Goal: Find specific page/section: Find specific page/section

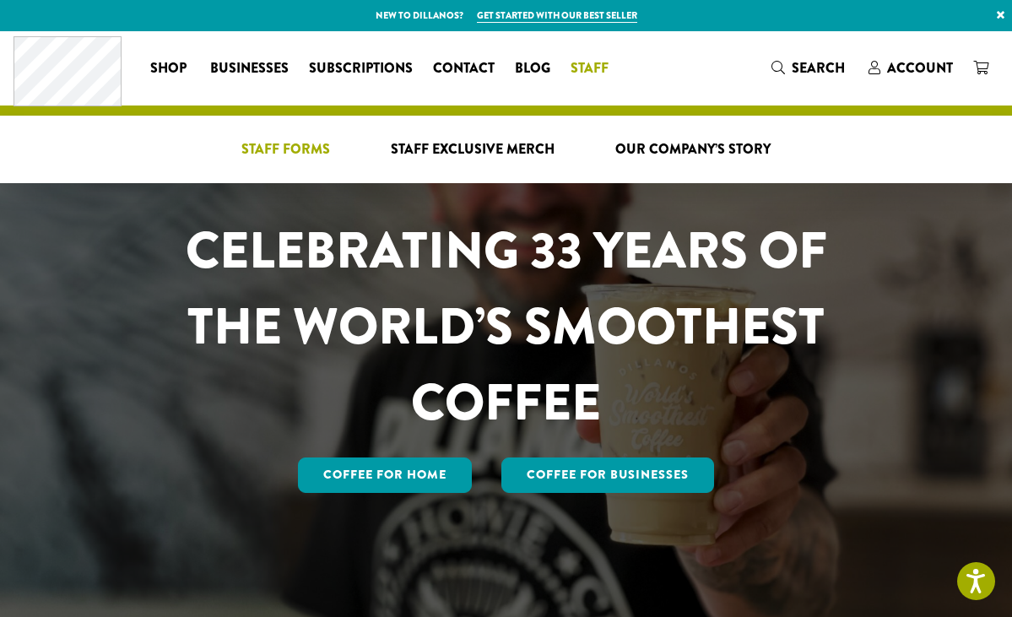
click at [278, 152] on span "Staff Forms" at bounding box center [285, 149] width 89 height 21
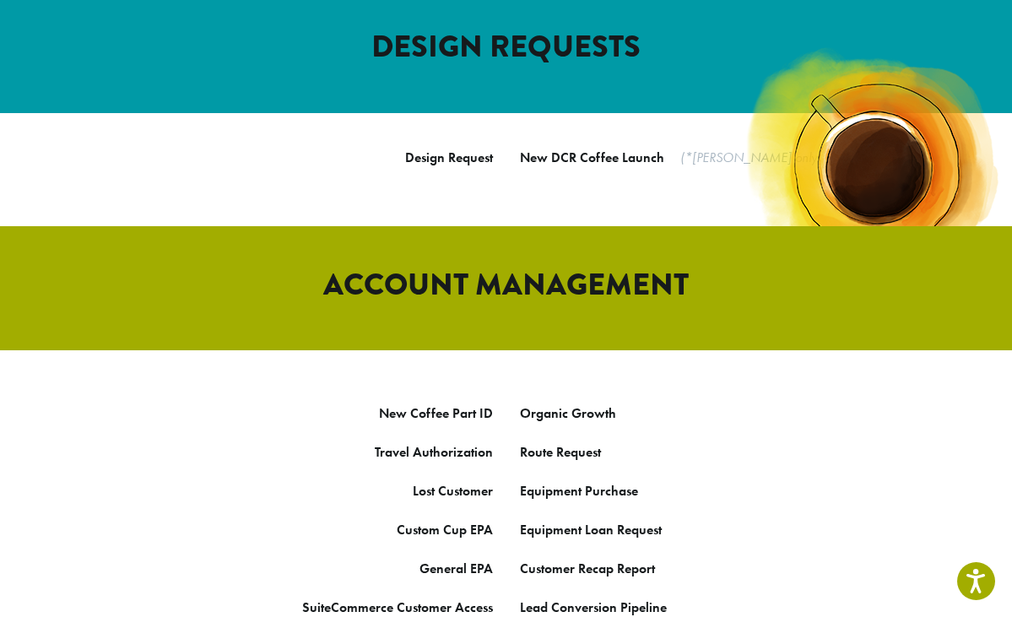
scroll to position [699, 0]
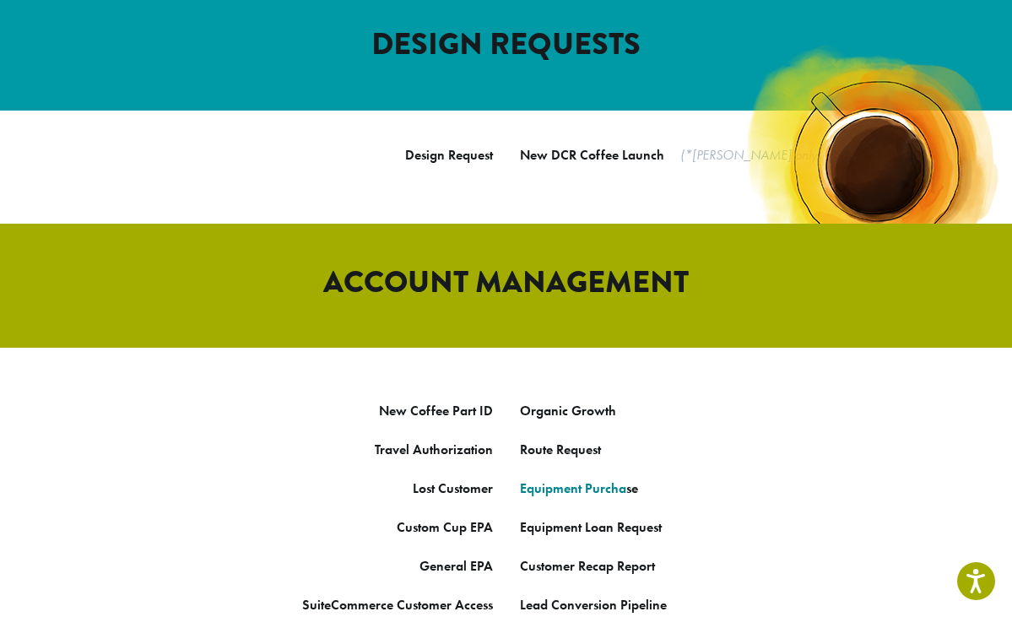
click at [562, 479] on link "Equipment Purcha" at bounding box center [573, 488] width 106 height 18
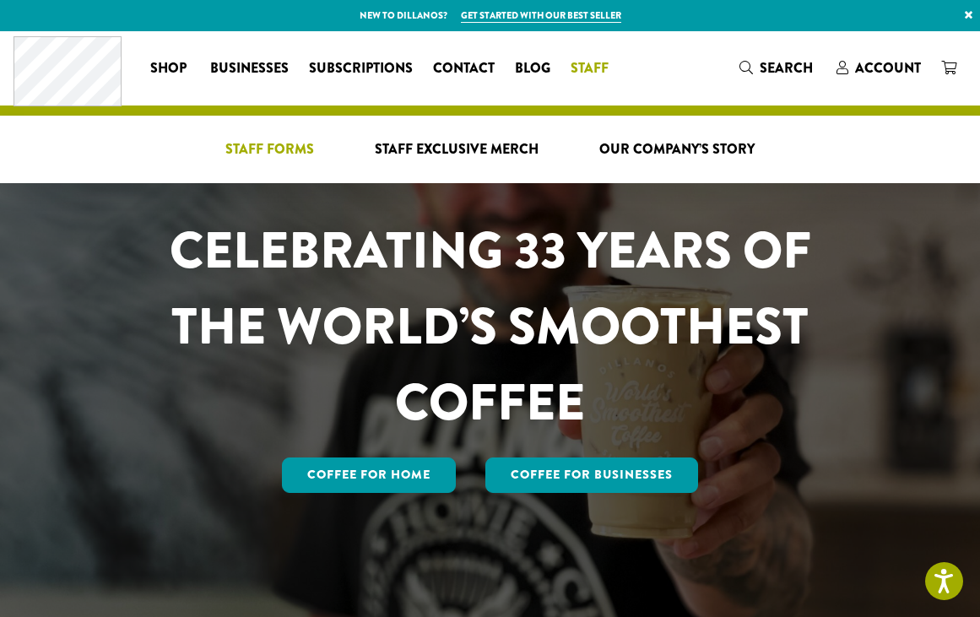
click at [291, 148] on span "Staff Forms" at bounding box center [269, 149] width 89 height 21
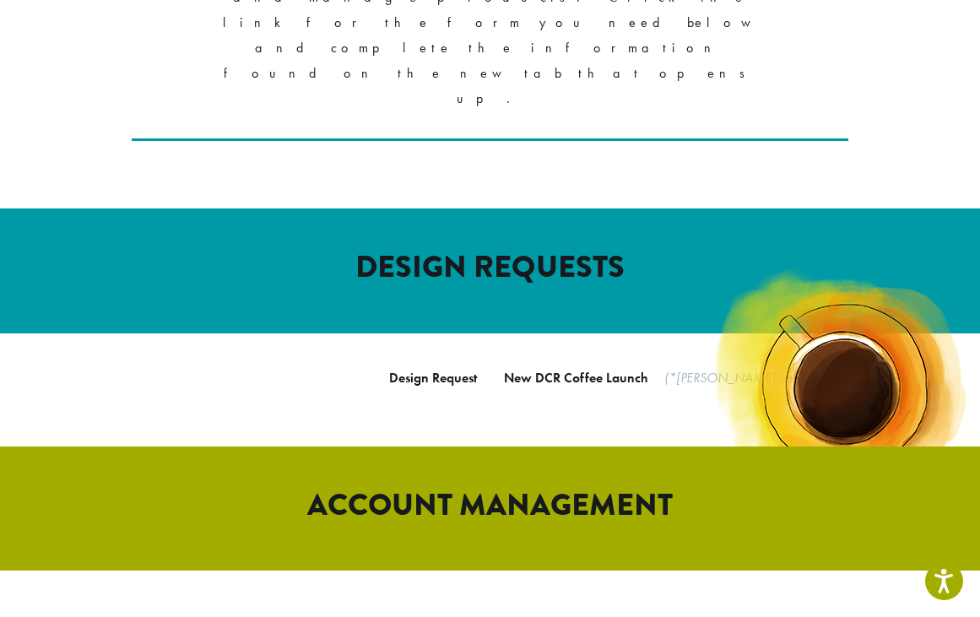
scroll to position [508, 0]
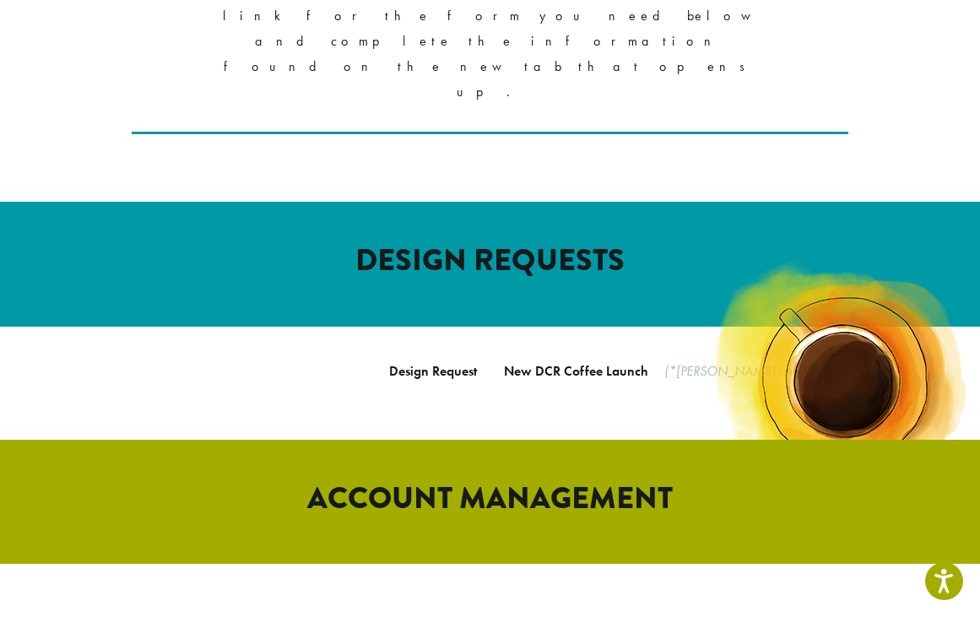
click at [545, 616] on link "Organic Growth" at bounding box center [552, 627] width 96 height 18
